Goal: Task Accomplishment & Management: Use online tool/utility

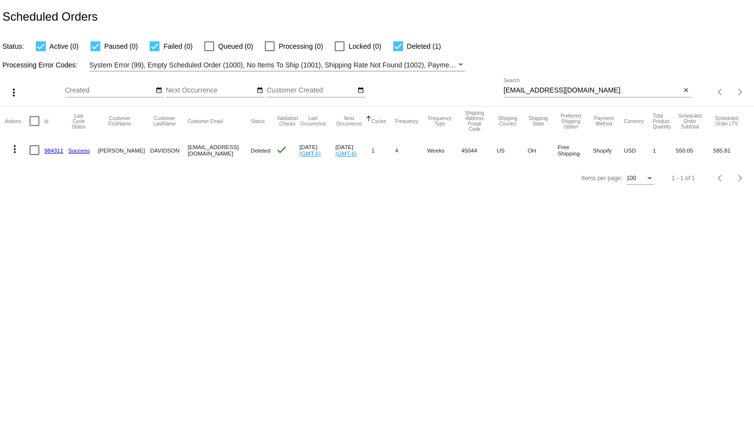
click at [528, 84] on div "[EMAIL_ADDRESS][DOMAIN_NAME] Search" at bounding box center [592, 87] width 178 height 19
click at [527, 91] on input "[EMAIL_ADDRESS][DOMAIN_NAME]" at bounding box center [592, 91] width 178 height 8
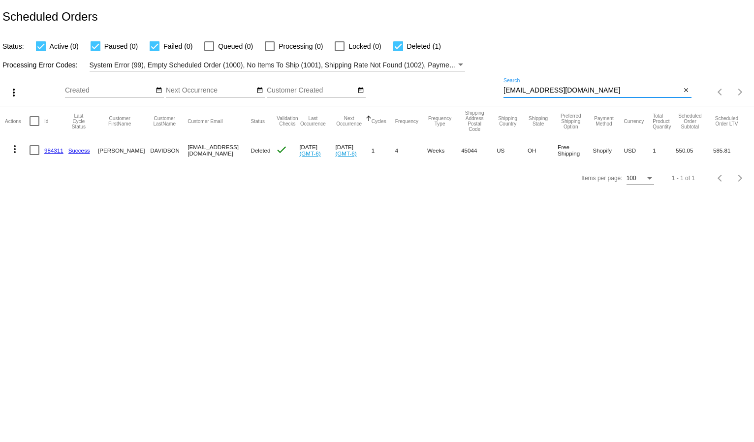
paste input "skrdlajp"
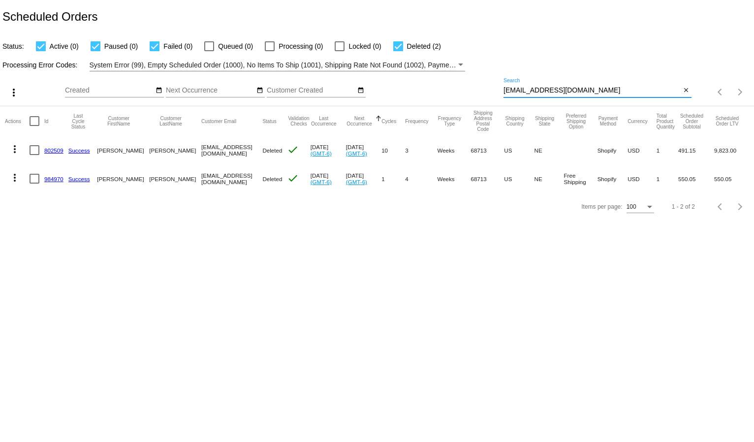
type input "[EMAIL_ADDRESS][DOMAIN_NAME]"
